Goal: Transaction & Acquisition: Book appointment/travel/reservation

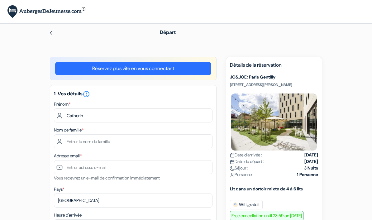
scroll to position [25, 0]
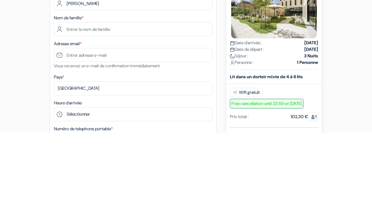
type input "[PERSON_NAME]"
click at [158, 109] on input "text" at bounding box center [133, 116] width 159 height 14
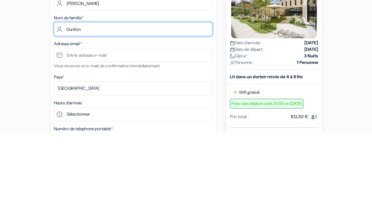
type input "Durillon"
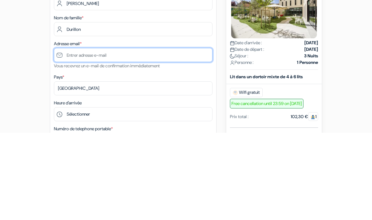
click at [68, 135] on input "text" at bounding box center [133, 142] width 159 height 14
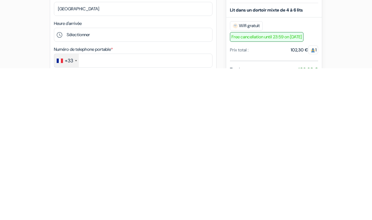
type input "[PERSON_NAME][EMAIL_ADDRESS][DOMAIN_NAME]"
click at [72, 179] on select "Sélectionner 1:00 2:00 3:00 4:00 5:00 6:00 7:00 8:00 9:00 10:00 11:00 12:00 13:…" at bounding box center [133, 186] width 159 height 14
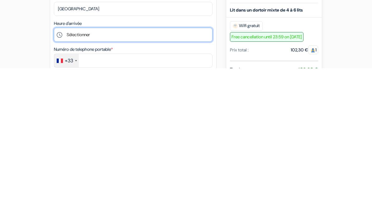
scroll to position [192, 0]
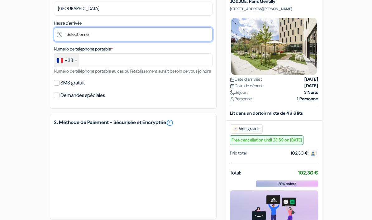
select select "14"
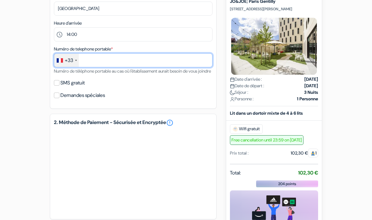
click at [176, 62] on input "text" at bounding box center [133, 60] width 159 height 14
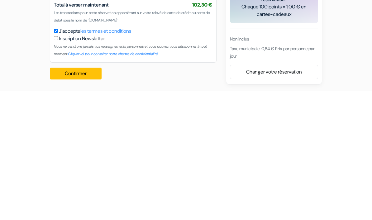
scroll to position [307, 0]
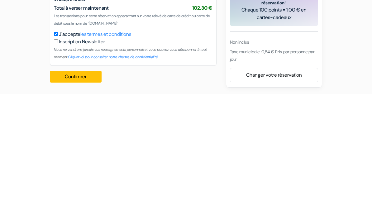
click at [72, 197] on button "Confirmer Loading..." at bounding box center [76, 203] width 52 height 12
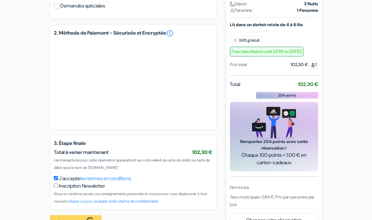
scroll to position [281, 0]
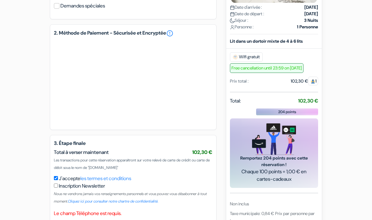
type input "6 43 51 13 61"
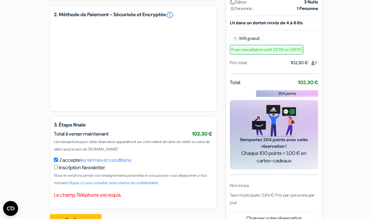
scroll to position [324, 0]
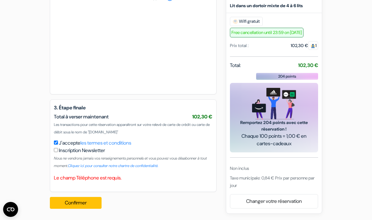
click at [84, 204] on button "Confirmer Loading..." at bounding box center [76, 203] width 52 height 12
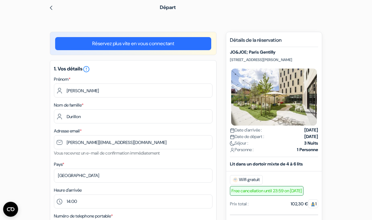
scroll to position [0, 0]
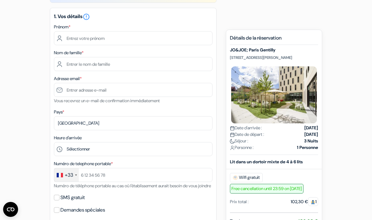
scroll to position [77, 0]
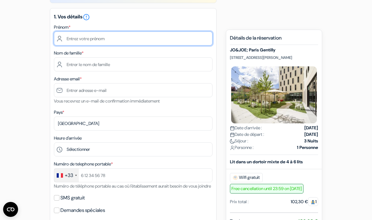
click at [167, 36] on input "text" at bounding box center [133, 38] width 159 height 14
type input "Catherine"
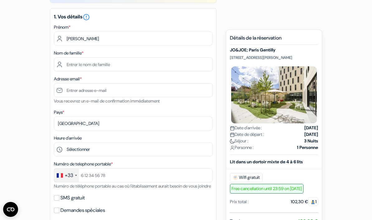
click at [75, 63] on input "text" at bounding box center [133, 64] width 159 height 14
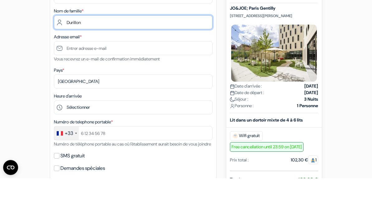
type input "Durillon"
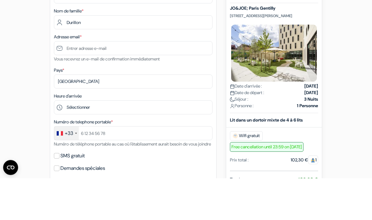
click at [73, 83] on input "text" at bounding box center [133, 90] width 159 height 14
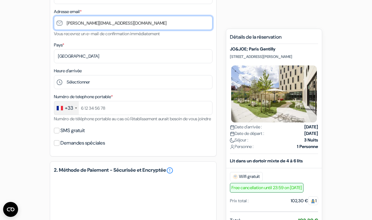
type input "[PERSON_NAME][EMAIL_ADDRESS][DOMAIN_NAME]"
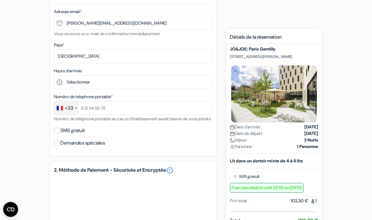
click at [160, 60] on select "Selectionner le pays Abkhazie Afghanistan Afrique Du sud Albanie Algérie Allema…" at bounding box center [133, 56] width 159 height 14
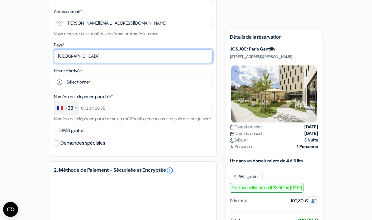
scroll to position [166, 0]
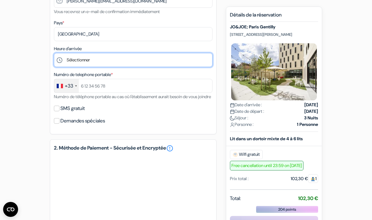
click at [192, 58] on select "Sélectionner 1:00 2:00 3:00 4:00 5:00 6:00 7:00 8:00 9:00 10:00 11:00 12:00 13:…" at bounding box center [133, 60] width 159 height 14
click at [171, 53] on select "Sélectionner 1:00 2:00 3:00 4:00 5:00 6:00 7:00 8:00 9:00 10:00 11:00 12:00 13:…" at bounding box center [133, 60] width 159 height 14
select select "14"
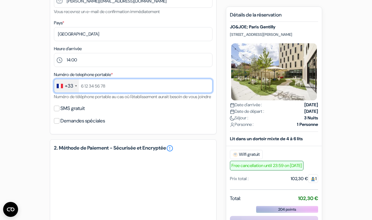
click at [164, 89] on input "text" at bounding box center [133, 86] width 159 height 14
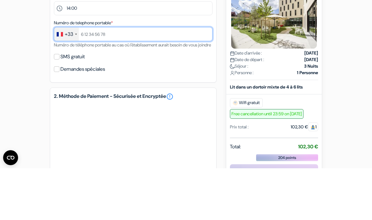
click at [184, 79] on input "text" at bounding box center [133, 86] width 159 height 14
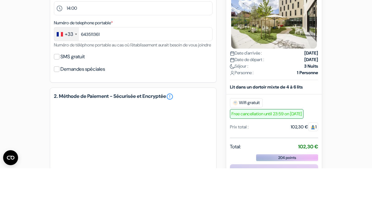
scroll to position [218, 0]
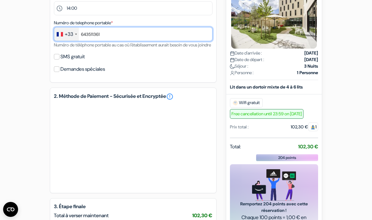
type input "643511361"
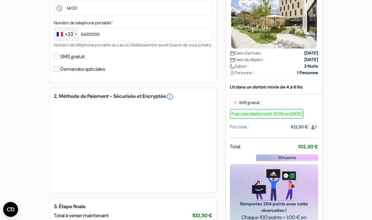
click at [61, 61] on label "SMS gratuit" at bounding box center [72, 56] width 24 height 9
click at [60, 60] on input "SMS gratuit" at bounding box center [57, 57] width 6 height 6
checkbox input "true"
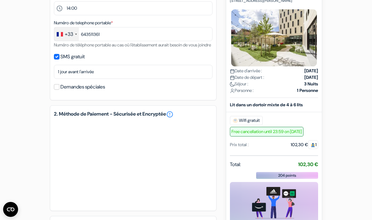
click at [58, 90] on input "Demandes spéciales" at bounding box center [57, 87] width 6 height 6
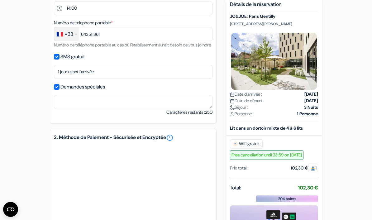
click at [56, 90] on input "Demandes spéciales" at bounding box center [57, 87] width 6 height 6
checkbox input "false"
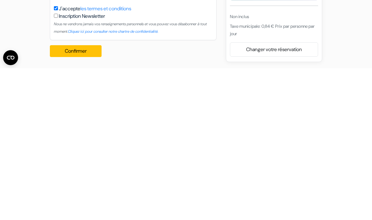
scroll to position [325, 0]
click at [91, 197] on button "Confirmer Loading..." at bounding box center [76, 203] width 52 height 12
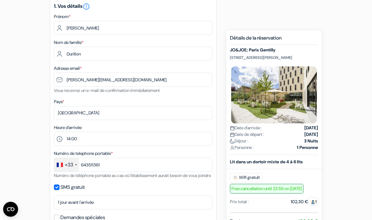
scroll to position [73, 0]
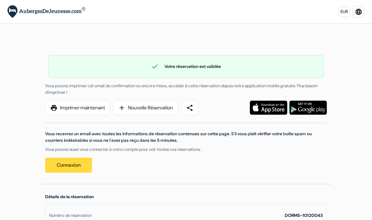
scroll to position [-1, 0]
click at [96, 108] on link "print Imprimer maintenant" at bounding box center [77, 108] width 65 height 14
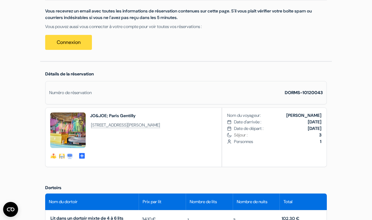
scroll to position [106, 0]
